Goal: Task Accomplishment & Management: Manage account settings

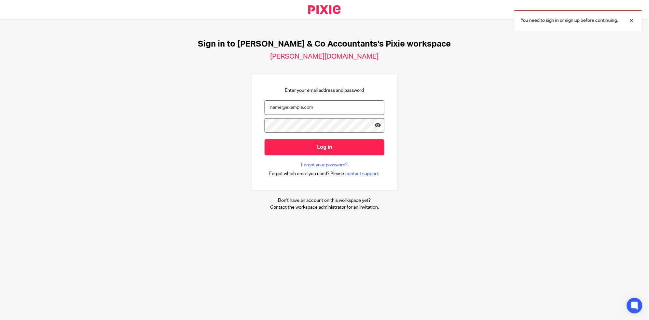
click at [323, 107] on input "email" at bounding box center [325, 107] width 120 height 15
type input "[EMAIL_ADDRESS][DOMAIN_NAME]"
click at [265, 139] on input "Log in" at bounding box center [325, 147] width 120 height 16
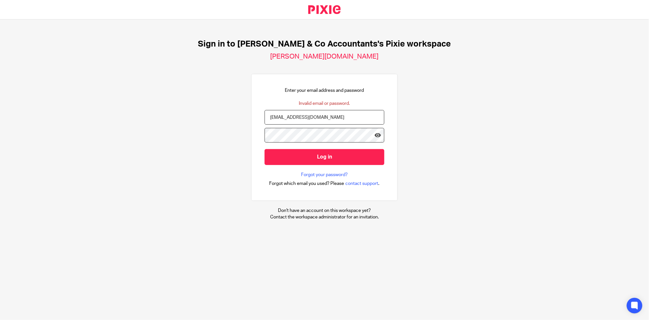
click at [265, 149] on input "Log in" at bounding box center [325, 157] width 120 height 16
